Goal: Task Accomplishment & Management: Manage account settings

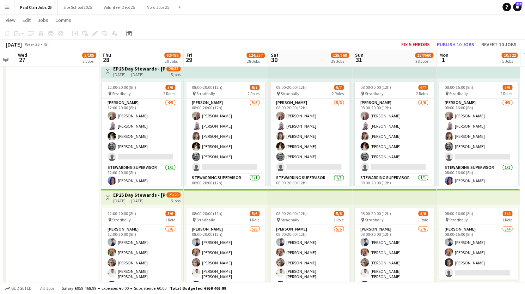
scroll to position [11, 0]
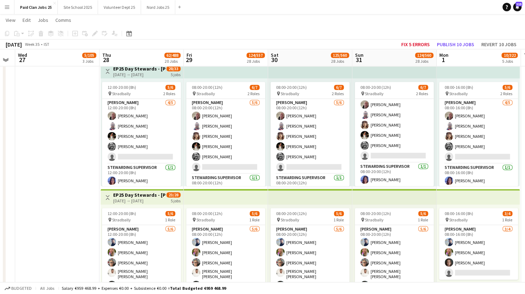
click at [138, 196] on h3 "EP25 Day Stewards - Andy Warhol Campsite" at bounding box center [139, 195] width 53 height 6
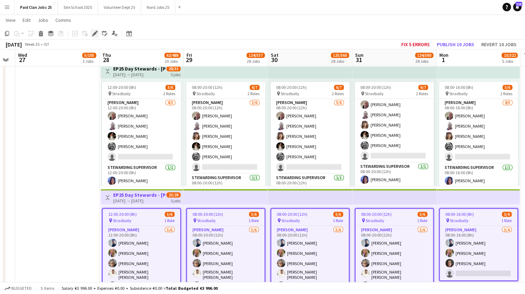
click at [94, 34] on icon at bounding box center [95, 34] width 4 height 4
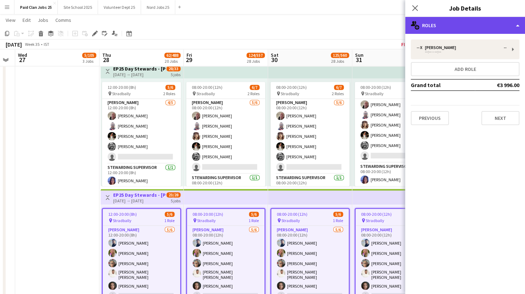
click at [456, 23] on div "multiple-users-add Roles" at bounding box center [465, 25] width 120 height 17
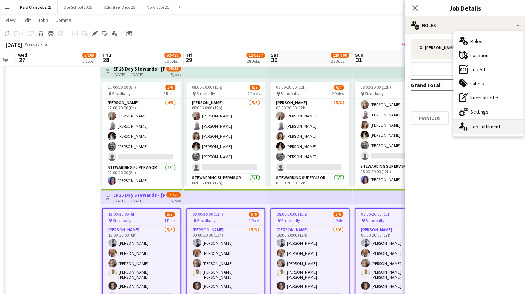
click at [470, 128] on div "single-neutral-actions-up-down Job Fulfilment" at bounding box center [488, 126] width 70 height 14
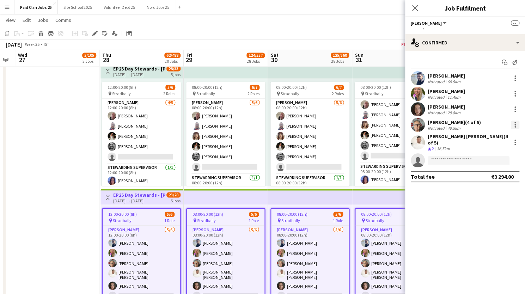
click at [515, 123] on div at bounding box center [515, 125] width 8 height 8
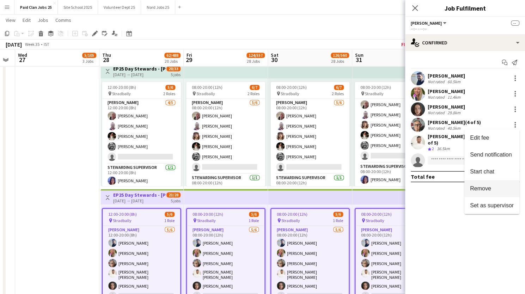
click at [481, 189] on span "Remove" at bounding box center [480, 188] width 21 height 6
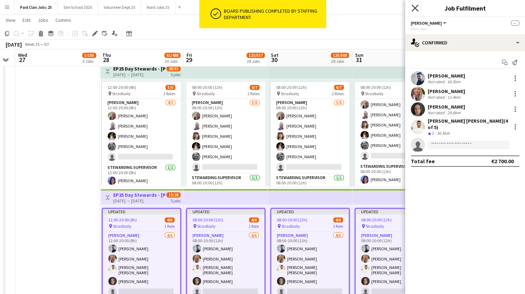
click at [415, 5] on icon "Close pop-in" at bounding box center [414, 8] width 7 height 7
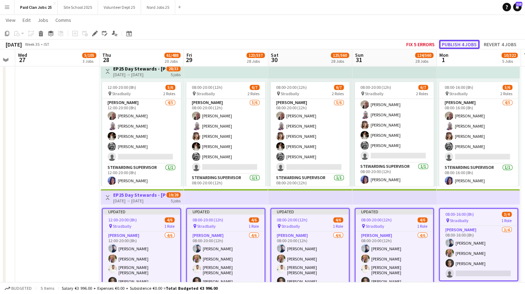
click at [454, 42] on button "Publish 4 jobs" at bounding box center [459, 44] width 41 height 9
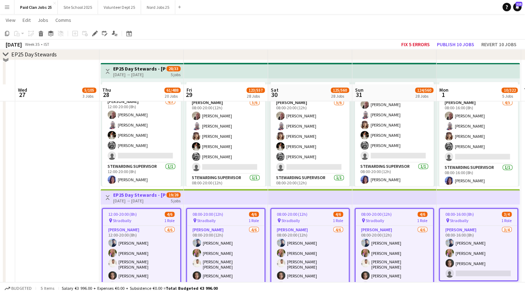
scroll to position [687, 0]
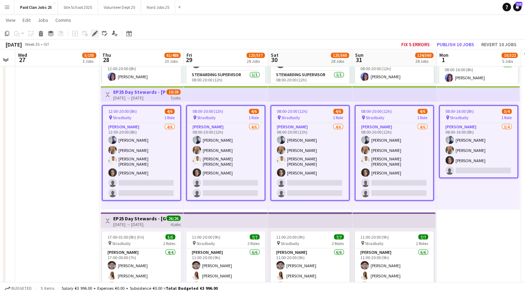
click at [94, 32] on icon at bounding box center [95, 34] width 4 height 4
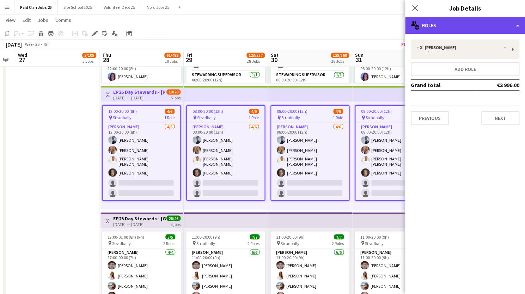
click at [477, 29] on div "multiple-users-add Roles" at bounding box center [465, 25] width 120 height 17
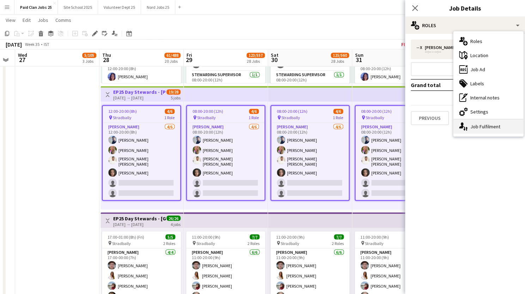
click at [469, 128] on div "single-neutral-actions-up-down Job Fulfilment" at bounding box center [488, 126] width 70 height 14
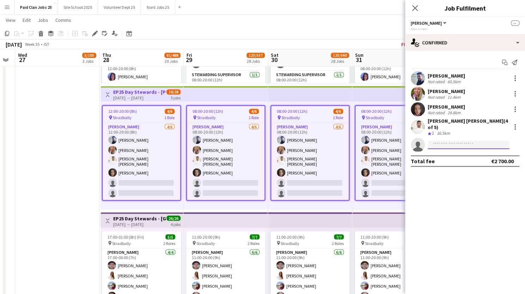
click at [442, 141] on input at bounding box center [468, 145] width 82 height 8
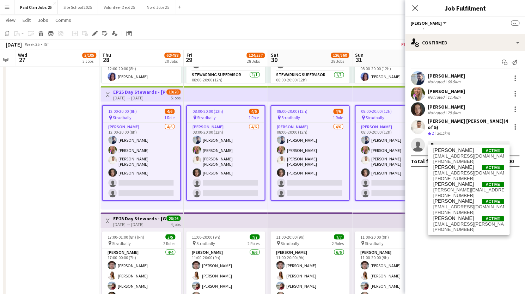
type input "*"
type input "*******"
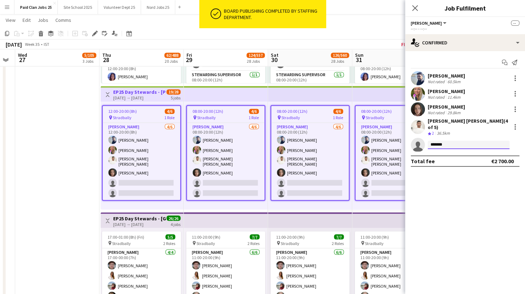
click at [460, 142] on input "*******" at bounding box center [468, 145] width 82 height 8
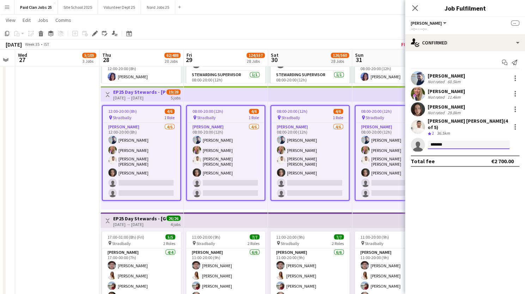
drag, startPoint x: 460, startPoint y: 142, endPoint x: 423, endPoint y: 141, distance: 37.4
click at [423, 141] on app-invite-slot "single-neutral-actions *******" at bounding box center [465, 145] width 120 height 14
type input "*"
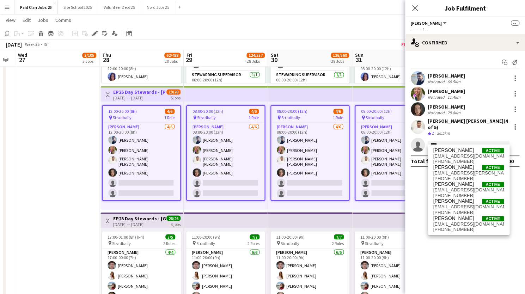
type input "*****"
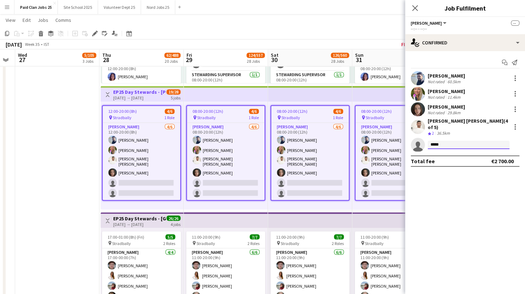
drag, startPoint x: 449, startPoint y: 142, endPoint x: 422, endPoint y: 140, distance: 27.2
click at [422, 140] on app-invite-slot "single-neutral-actions *****" at bounding box center [465, 145] width 120 height 14
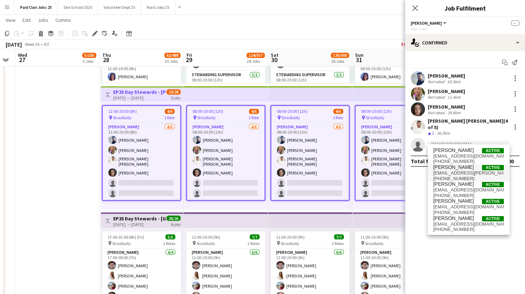
click at [450, 171] on span "98.alex.davison@gmail.com" at bounding box center [468, 173] width 70 height 6
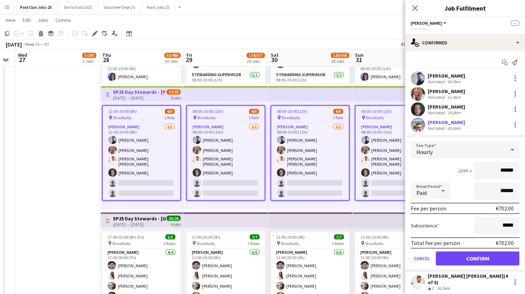
scroll to position [13, 0]
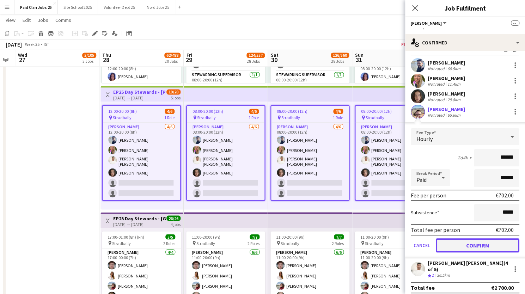
click at [456, 245] on button "Confirm" at bounding box center [478, 245] width 84 height 14
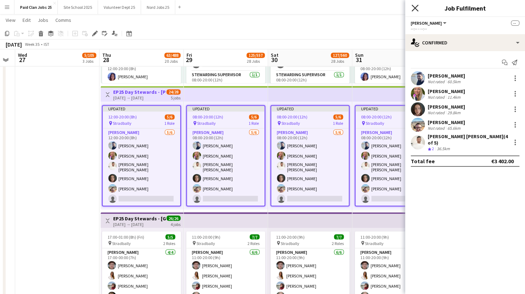
scroll to position [0, 0]
click at [415, 7] on icon at bounding box center [414, 8] width 7 height 7
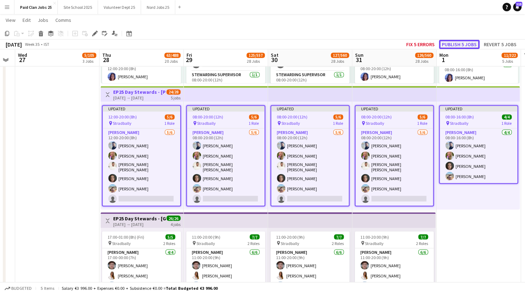
click at [451, 43] on button "Publish 5 jobs" at bounding box center [459, 44] width 41 height 9
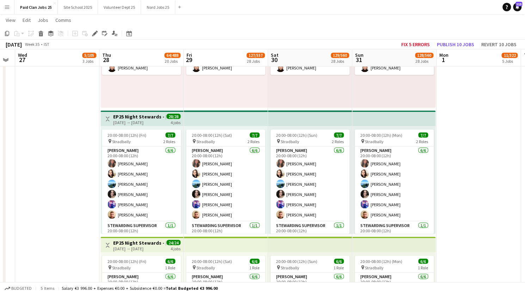
click at [142, 120] on div "28-08-2025 → 31-08-2025" at bounding box center [139, 121] width 53 height 5
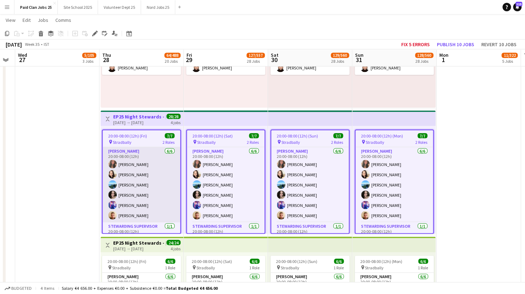
click at [112, 184] on app-user-avatar at bounding box center [112, 184] width 8 height 8
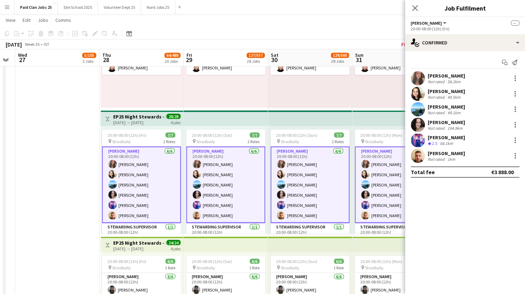
click at [417, 106] on app-user-avatar at bounding box center [418, 109] width 14 height 14
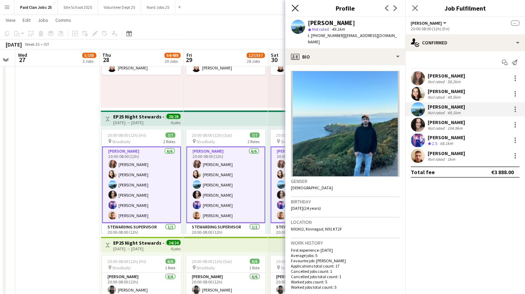
click at [294, 7] on icon at bounding box center [294, 8] width 7 height 7
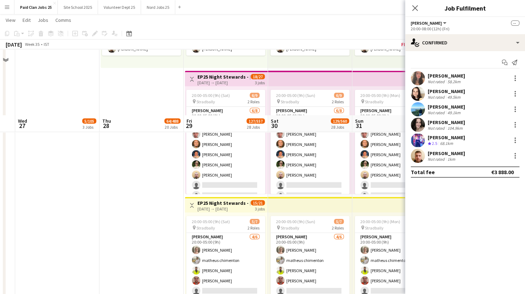
scroll to position [2675, 0]
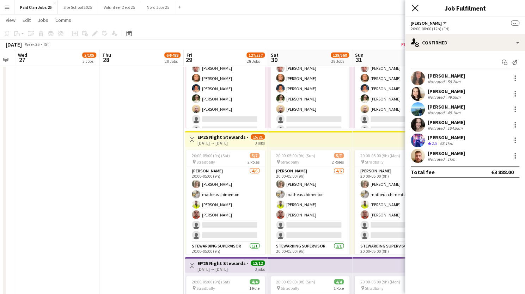
click at [413, 6] on icon "Close pop-in" at bounding box center [414, 8] width 7 height 7
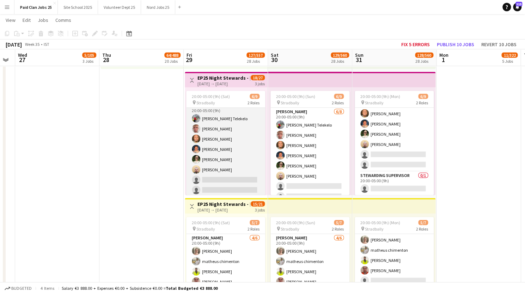
scroll to position [0, 0]
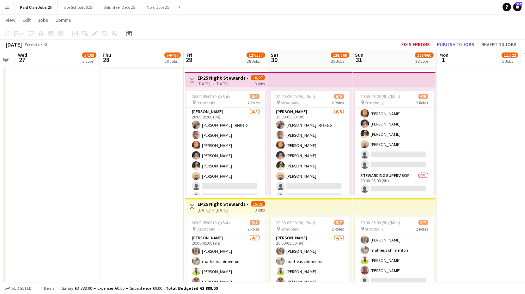
click at [207, 75] on h3 "EP25 Night Stewards - Jimi Hendrix Arena Entrance" at bounding box center [223, 78] width 53 height 6
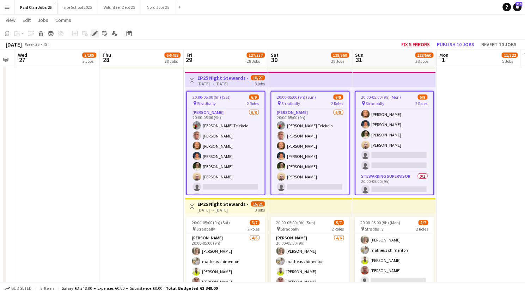
click at [97, 31] on icon at bounding box center [97, 32] width 2 height 2
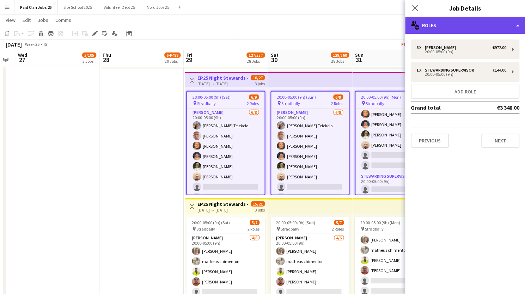
click at [451, 24] on div "multiple-users-add Roles" at bounding box center [465, 25] width 120 height 17
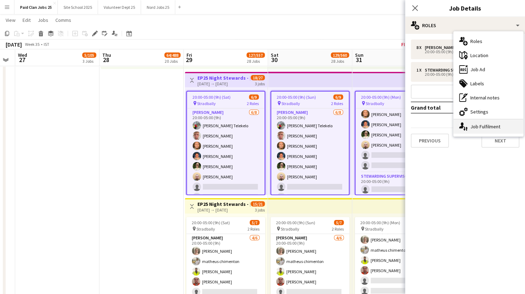
click at [469, 128] on div "single-neutral-actions-up-down Job Fulfilment" at bounding box center [488, 126] width 70 height 14
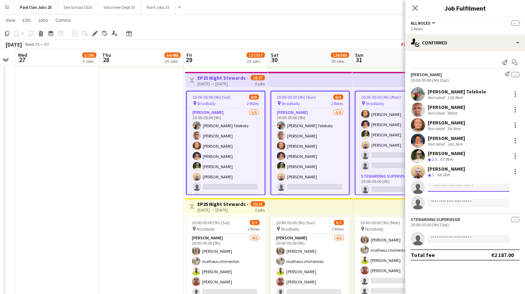
click at [445, 188] on input at bounding box center [468, 187] width 82 height 8
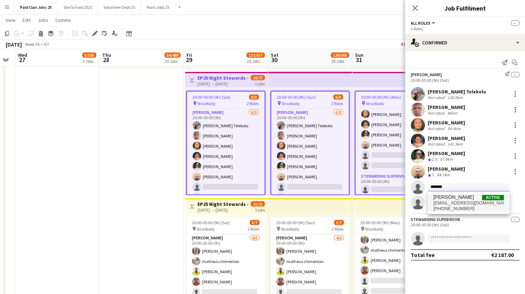
type input "*******"
click at [445, 199] on span "[PERSON_NAME]" at bounding box center [453, 197] width 41 height 6
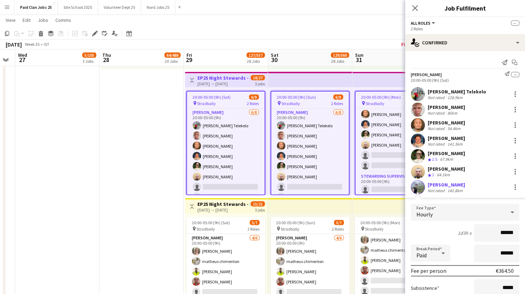
scroll to position [111, 0]
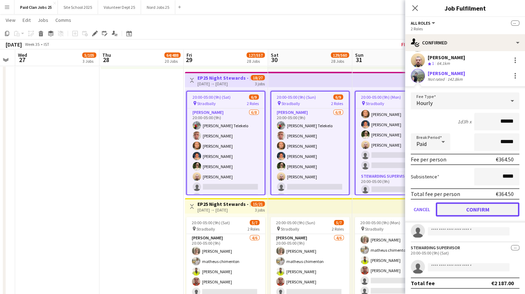
click at [477, 204] on button "Confirm" at bounding box center [478, 209] width 84 height 14
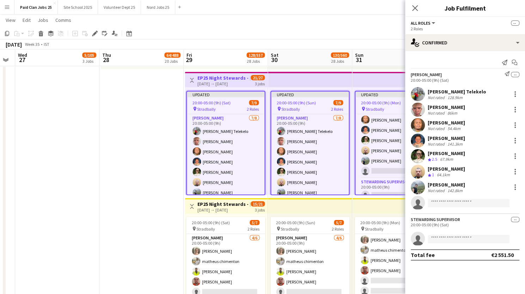
scroll to position [0, 0]
click at [416, 10] on icon at bounding box center [414, 8] width 7 height 7
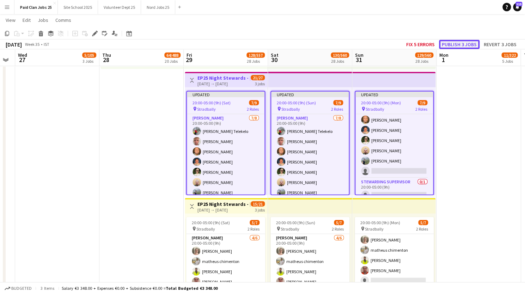
click at [452, 43] on button "Publish 3 jobs" at bounding box center [459, 44] width 41 height 9
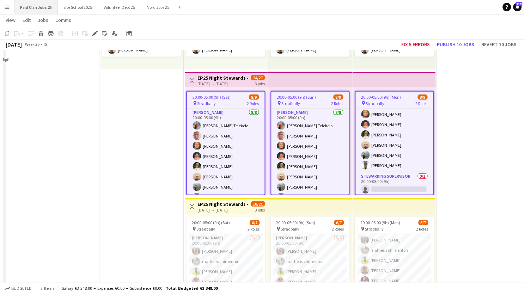
scroll to position [2047, 0]
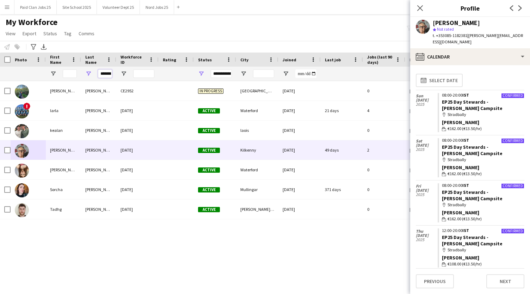
scroll to position [0, 4]
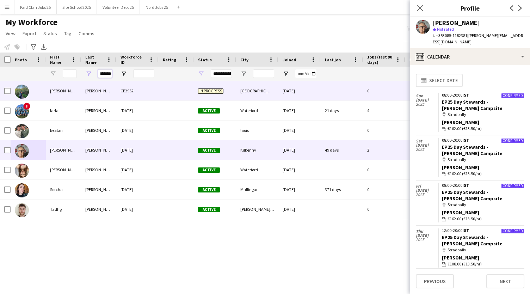
drag, startPoint x: 100, startPoint y: 74, endPoint x: 159, endPoint y: 89, distance: 60.8
click at [159, 89] on div "Workforce Details Photo First Name" at bounding box center [265, 167] width 530 height 229
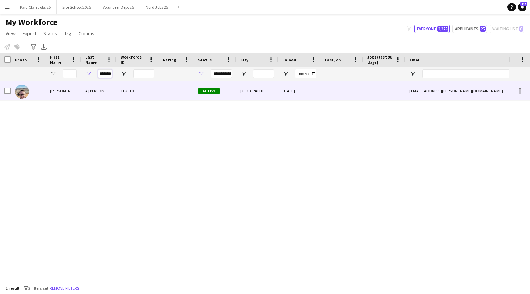
type input "*******"
click at [78, 92] on div "Brian" at bounding box center [63, 90] width 35 height 19
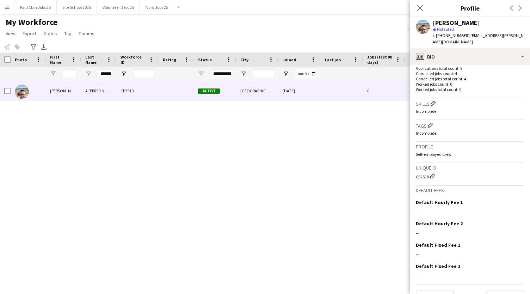
scroll to position [182, 0]
drag, startPoint x: 416, startPoint y: 169, endPoint x: 429, endPoint y: 168, distance: 12.7
click at [429, 172] on div "CE2510 Edit crew unique ID" at bounding box center [470, 175] width 109 height 7
copy div "CE2510"
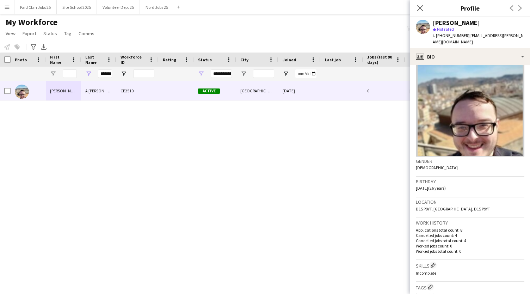
scroll to position [0, 0]
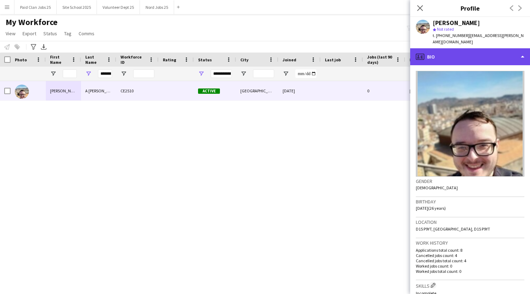
click at [464, 53] on div "profile Bio" at bounding box center [470, 56] width 120 height 17
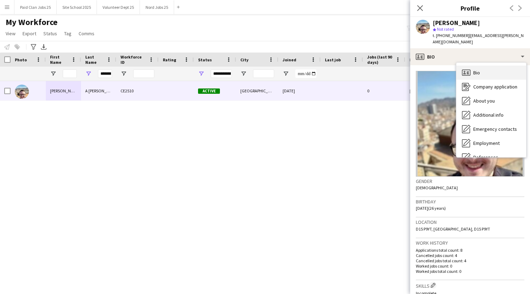
click at [469, 71] on icon at bounding box center [468, 71] width 2 height 0
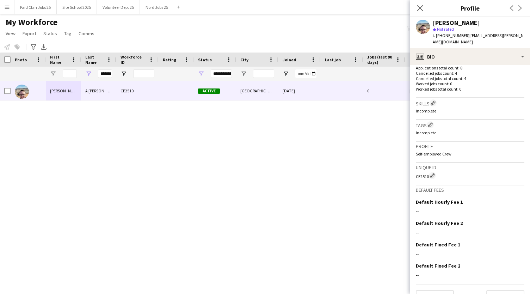
scroll to position [192, 0]
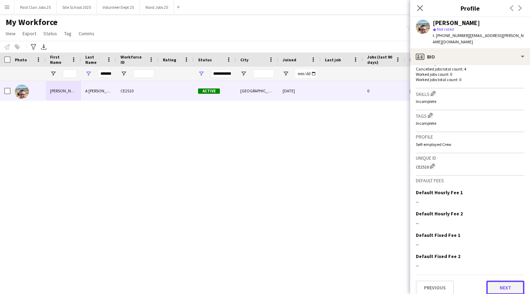
click at [495, 281] on button "Next" at bounding box center [505, 288] width 38 height 14
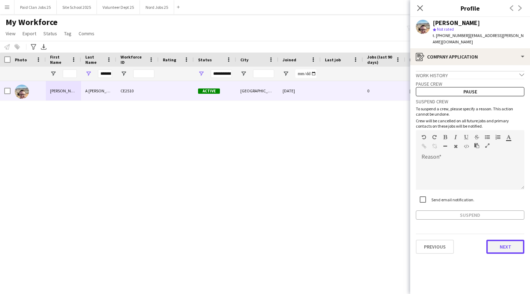
click at [493, 240] on button "Next" at bounding box center [505, 247] width 38 height 14
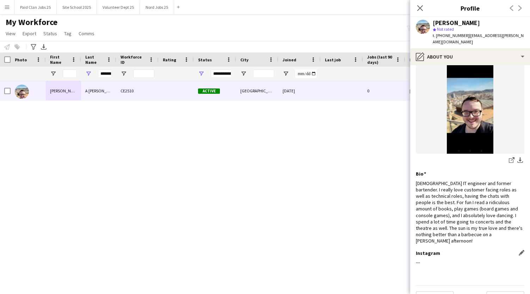
scroll to position [33, 0]
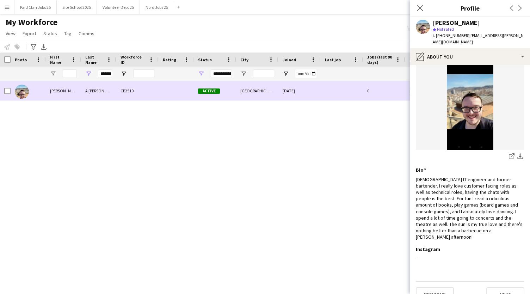
drag, startPoint x: 118, startPoint y: 91, endPoint x: 136, endPoint y: 90, distance: 18.7
click at [136, 90] on div "CE2510" at bounding box center [137, 90] width 42 height 19
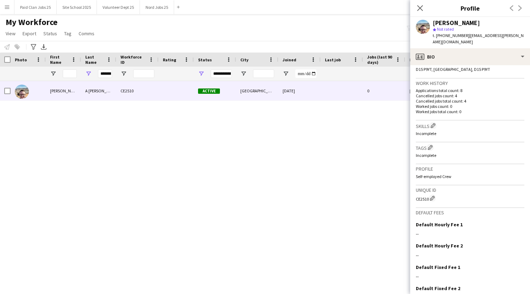
scroll to position [160, 0]
drag, startPoint x: 416, startPoint y: 193, endPoint x: 429, endPoint y: 192, distance: 13.5
click at [429, 194] on div "CE2510 Edit crew unique ID" at bounding box center [470, 197] width 109 height 7
copy div "CE2510"
click at [421, 7] on icon "Close pop-in" at bounding box center [420, 8] width 7 height 7
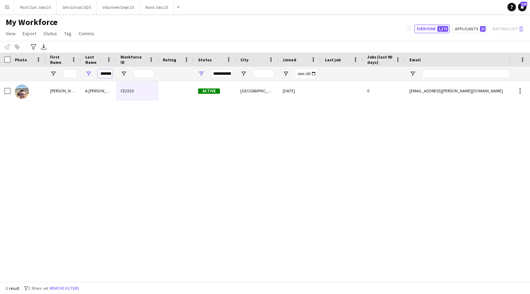
scroll to position [0, 3]
drag, startPoint x: 99, startPoint y: 74, endPoint x: 147, endPoint y: 80, distance: 47.9
click at [147, 80] on div "*******" at bounding box center [376, 74] width 753 height 14
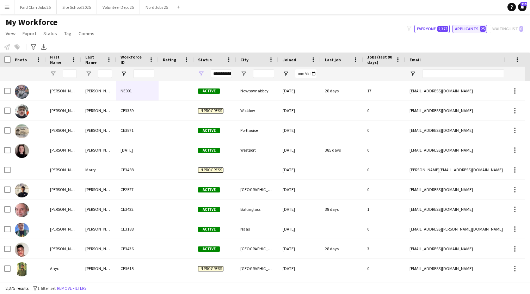
click at [472, 28] on button "Applicants 25" at bounding box center [469, 29] width 35 height 8
type input "**********"
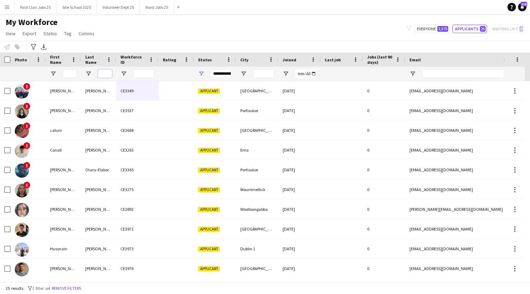
click at [108, 72] on input "Last Name Filter Input" at bounding box center [105, 73] width 14 height 8
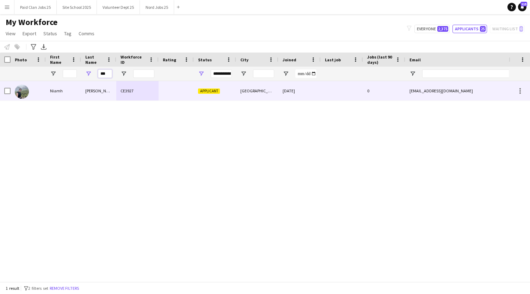
type input "***"
click at [56, 90] on div "Niamh" at bounding box center [63, 90] width 35 height 19
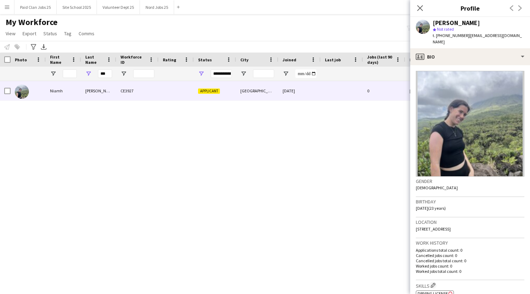
scroll to position [199, 0]
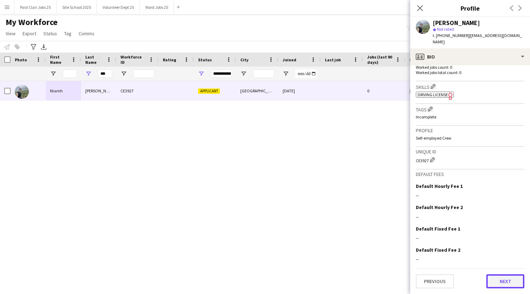
click at [490, 284] on button "Next" at bounding box center [505, 281] width 38 height 14
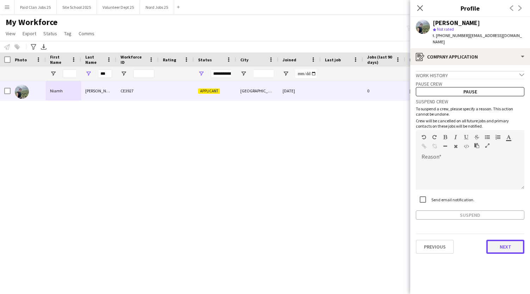
click at [497, 241] on button "Next" at bounding box center [505, 247] width 38 height 14
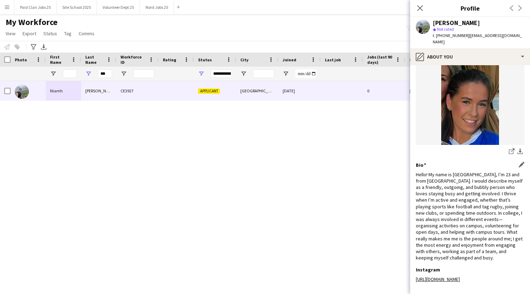
scroll to position [66, 0]
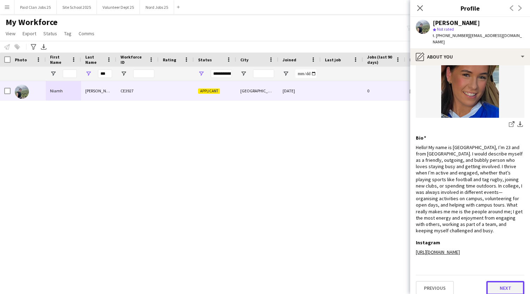
click at [503, 281] on button "Next" at bounding box center [505, 288] width 38 height 14
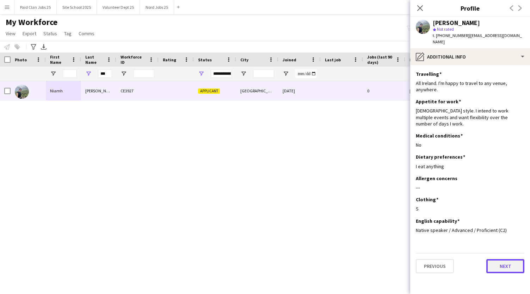
click at [492, 259] on button "Next" at bounding box center [505, 266] width 38 height 14
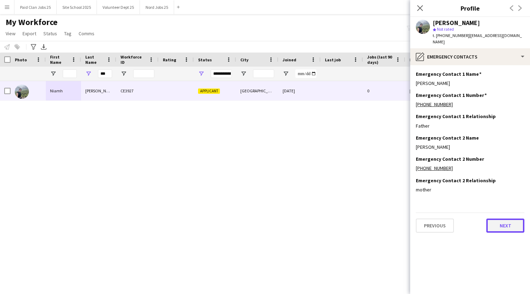
click at [500, 218] on button "Next" at bounding box center [505, 225] width 38 height 14
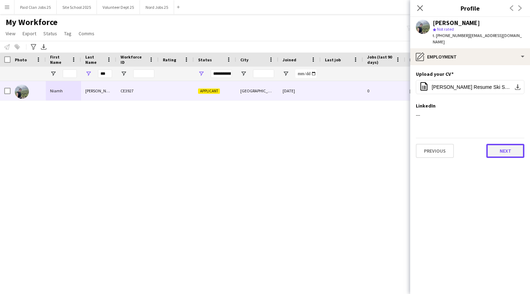
click at [502, 144] on button "Next" at bounding box center [505, 151] width 38 height 14
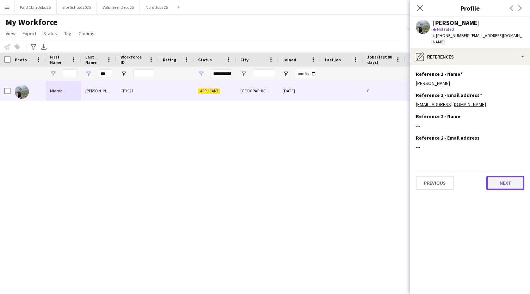
click at [500, 176] on button "Next" at bounding box center [505, 183] width 38 height 14
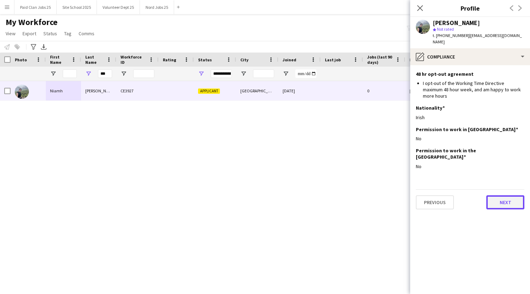
click at [503, 195] on button "Next" at bounding box center [505, 202] width 38 height 14
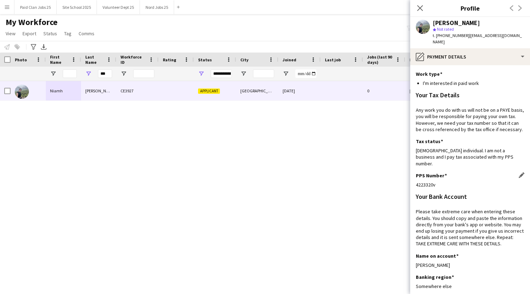
scroll to position [115, 0]
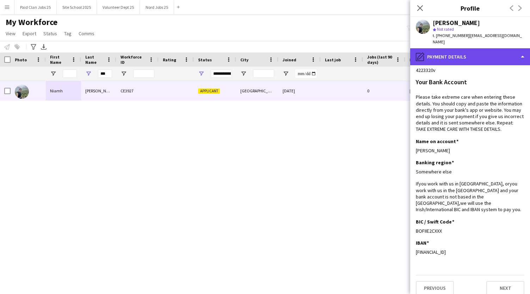
click at [458, 55] on div "pencil4 Payment details" at bounding box center [470, 56] width 120 height 17
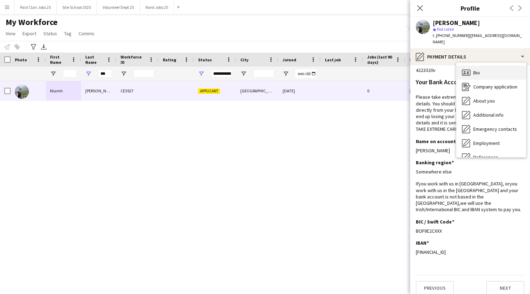
click at [469, 68] on icon "Bio" at bounding box center [466, 72] width 8 height 8
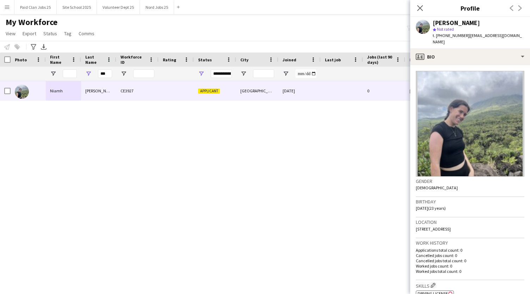
scroll to position [199, 0]
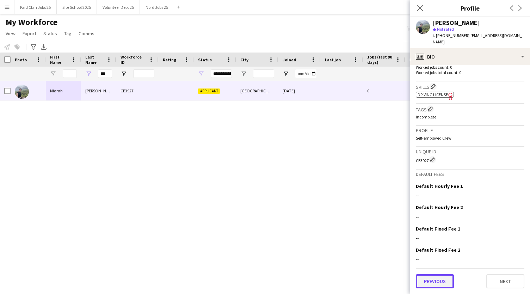
click at [442, 280] on button "Previous" at bounding box center [435, 281] width 38 height 14
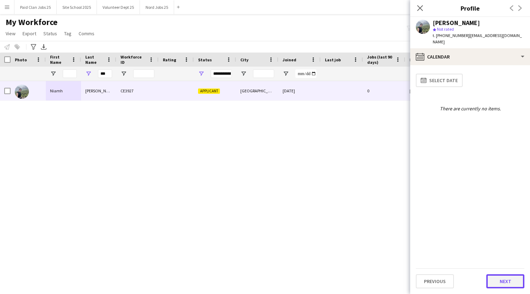
click at [511, 281] on button "Next" at bounding box center [505, 281] width 38 height 14
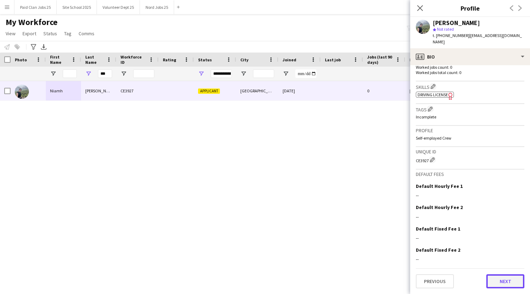
click at [499, 281] on button "Next" at bounding box center [505, 281] width 38 height 14
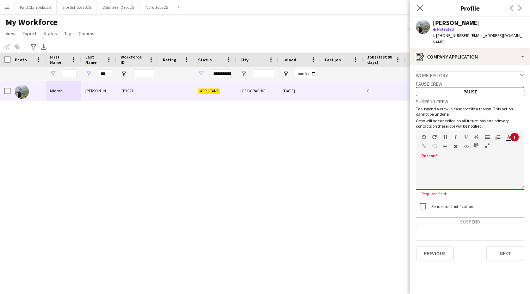
click at [445, 156] on div at bounding box center [470, 172] width 109 height 33
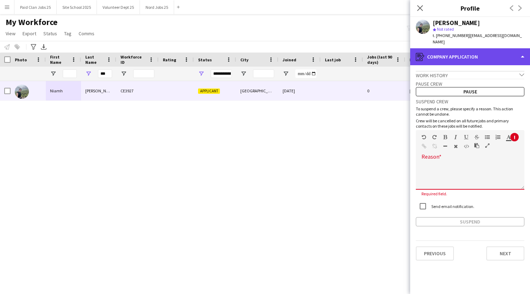
click at [469, 53] on div "register Company application" at bounding box center [470, 56] width 120 height 17
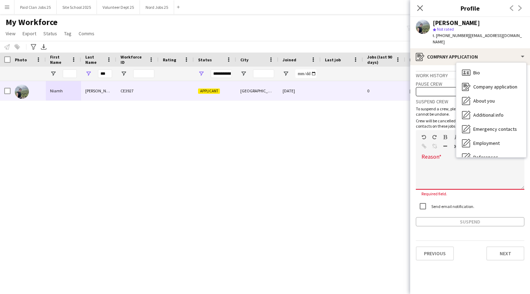
click at [249, 169] on div "Niamh Foley CE3927 Applicant Limerick 19-08-2025 0 niamhpfoley@hotmail.com +353…" at bounding box center [254, 178] width 509 height 195
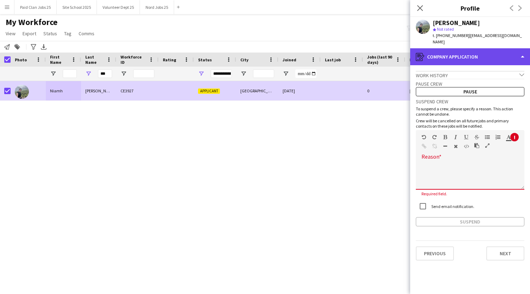
click at [500, 48] on div "register Company application" at bounding box center [470, 56] width 120 height 17
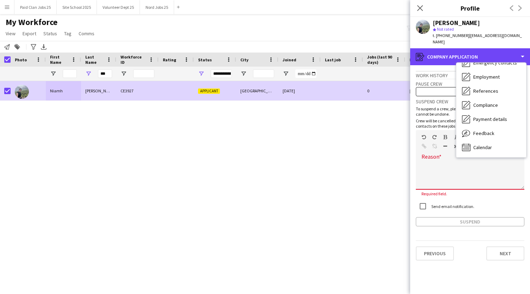
scroll to position [0, 0]
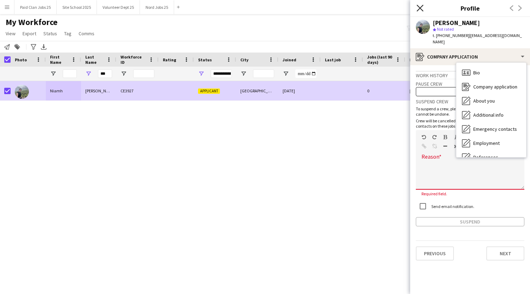
click at [420, 7] on icon at bounding box center [420, 8] width 7 height 7
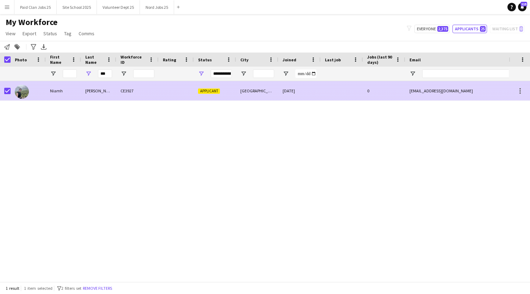
click at [120, 90] on div "CE3927" at bounding box center [137, 90] width 42 height 19
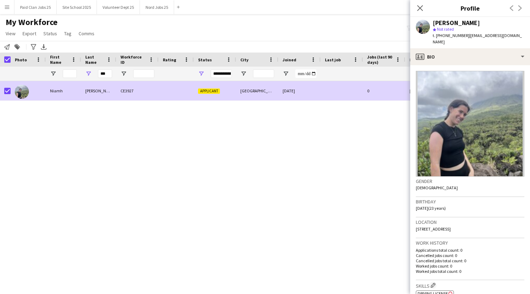
scroll to position [199, 0]
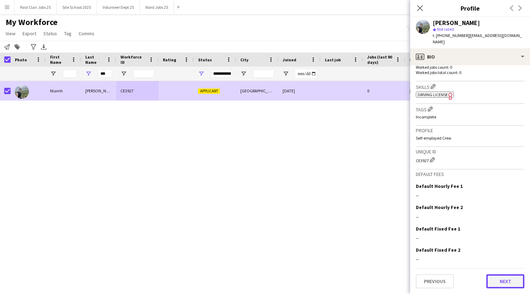
click at [489, 282] on button "Next" at bounding box center [505, 281] width 38 height 14
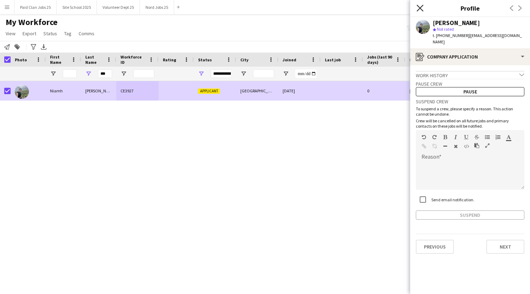
click at [417, 7] on icon "Close pop-in" at bounding box center [420, 8] width 7 height 7
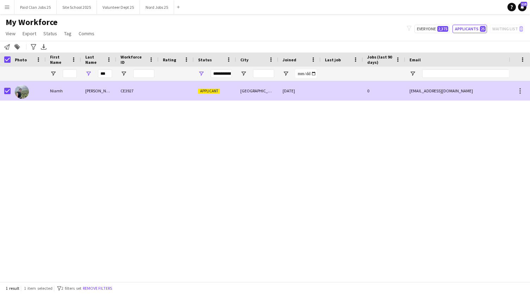
click at [22, 91] on img at bounding box center [22, 92] width 14 height 14
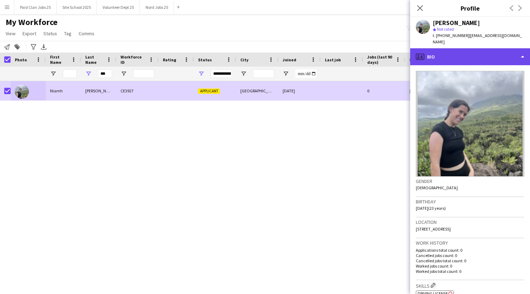
click at [512, 50] on div "profile Bio" at bounding box center [470, 56] width 120 height 17
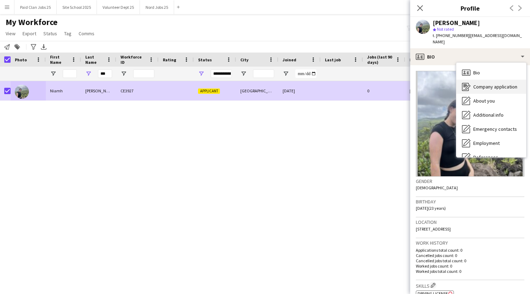
click at [499, 84] on span "Company application" at bounding box center [495, 87] width 44 height 6
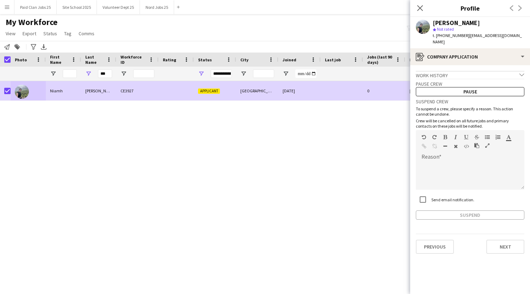
click at [523, 72] on icon "chevron-down" at bounding box center [521, 74] width 5 height 5
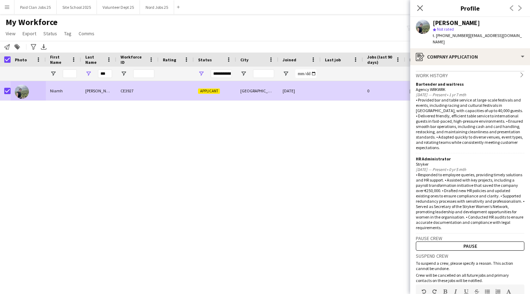
click at [523, 67] on app-crew-profile-application "Work history chevron-right Bartender and waitress Agency WRKWRK Jan 2024 — Pres…" at bounding box center [470, 179] width 120 height 229
click at [519, 72] on icon "chevron-right" at bounding box center [521, 74] width 5 height 5
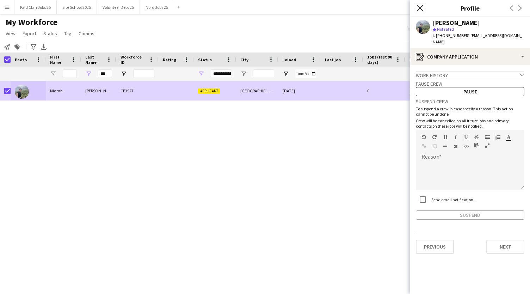
click at [419, 6] on icon "Close pop-in" at bounding box center [420, 8] width 7 height 7
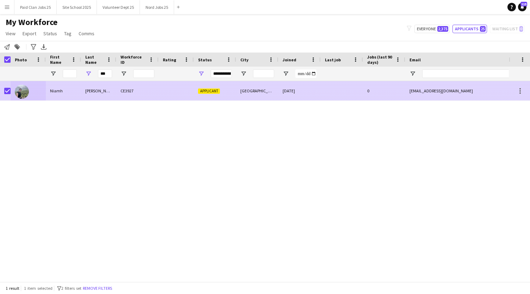
click at [161, 92] on div at bounding box center [176, 90] width 35 height 19
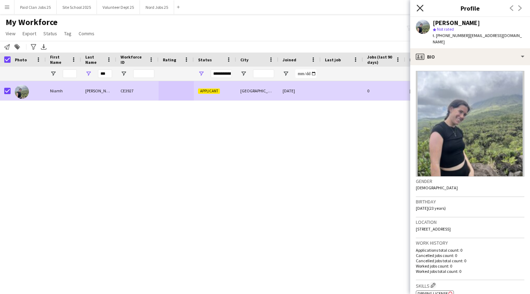
click at [420, 9] on icon at bounding box center [420, 8] width 7 height 7
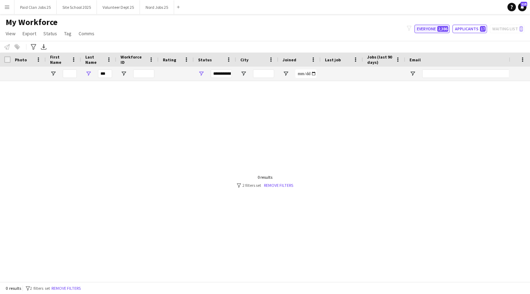
click at [440, 27] on span "2,386" at bounding box center [442, 29] width 11 height 6
type input "**********"
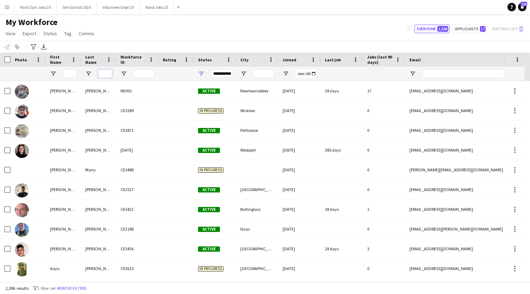
click at [105, 73] on input "Last Name Filter Input" at bounding box center [105, 73] width 14 height 8
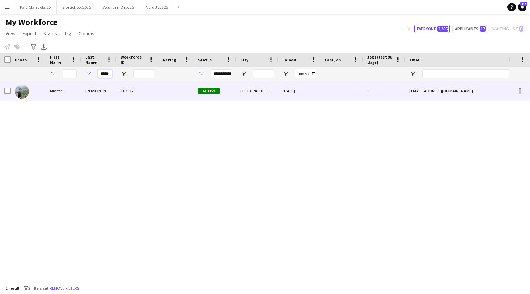
type input "*****"
click at [86, 92] on div "[PERSON_NAME]" at bounding box center [98, 90] width 35 height 19
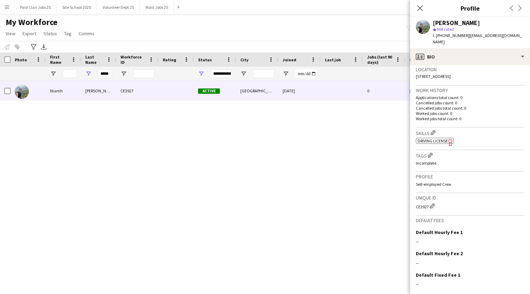
scroll to position [154, 0]
drag, startPoint x: 415, startPoint y: 205, endPoint x: 431, endPoint y: 204, distance: 15.9
click at [431, 204] on app-crew-profile-bio "Gender [DEMOGRAPHIC_DATA] Birthday [DEMOGRAPHIC_DATA] (23 years) Location [GEOG…" at bounding box center [470, 179] width 120 height 229
copy div "CE3927 Edit crew unique ID"
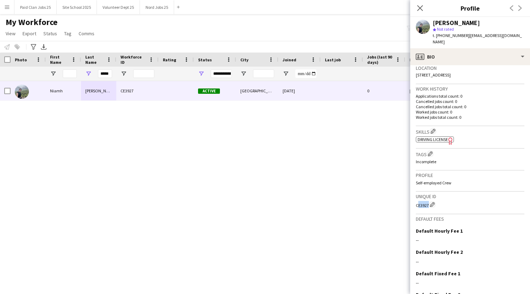
click at [425, 205] on div "CE3927 Edit crew unique ID" at bounding box center [470, 204] width 109 height 7
drag, startPoint x: 416, startPoint y: 205, endPoint x: 429, endPoint y: 206, distance: 12.7
click at [429, 206] on div "CE3927 Edit crew unique ID" at bounding box center [470, 204] width 109 height 7
copy div "CE3927"
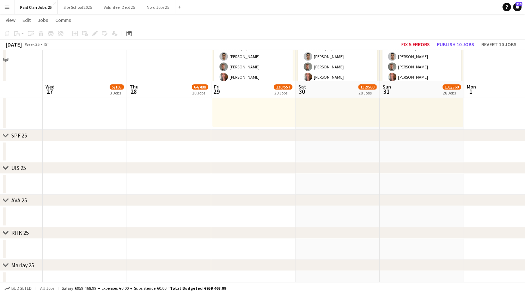
scroll to position [3613, 0]
